Goal: Task Accomplishment & Management: Manage account settings

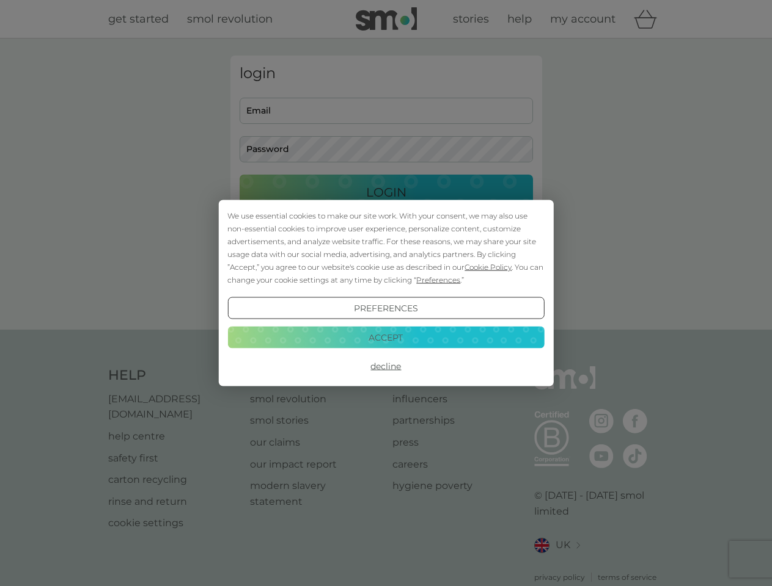
click at [488, 267] on span "Cookie Policy" at bounding box center [487, 267] width 47 height 9
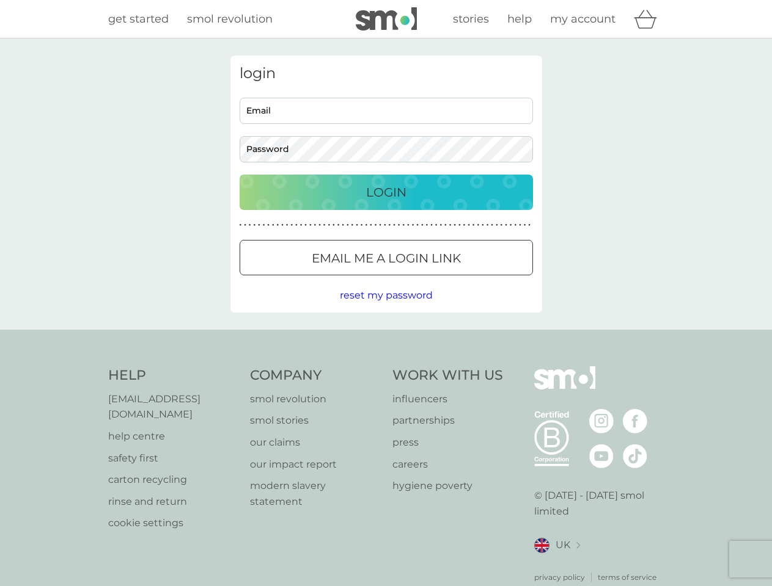
click at [437, 280] on div "login Email Password Login ● ● ● ● ● ● ● ● ● ● ● ● ● ● ● ● ● ● ● ● ● ● ● ● ● ● …" at bounding box center [386, 184] width 312 height 257
click at [385, 308] on div "login Email Password Login ● ● ● ● ● ● ● ● ● ● ● ● ● ● ● ● ● ● ● ● ● ● ● ● ● ● …" at bounding box center [386, 184] width 312 height 257
click at [385, 367] on div "Help [EMAIL_ADDRESS][DOMAIN_NAME] help centre safety first carton recycling rin…" at bounding box center [386, 475] width 556 height 217
click at [385, 337] on div "Help [EMAIL_ADDRESS][DOMAIN_NAME] help centre safety first carton recycling rin…" at bounding box center [386, 475] width 772 height 290
